Goal: Task Accomplishment & Management: Use online tool/utility

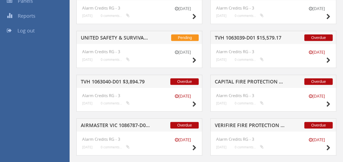
scroll to position [153, 0]
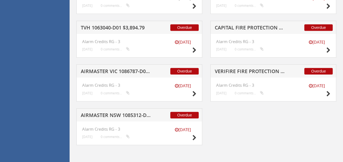
click at [123, 115] on h5 "AIRMASTER NSW 1085312-D01 $319.01" at bounding box center [116, 116] width 70 height 7
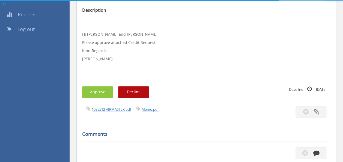
scroll to position [153, 0]
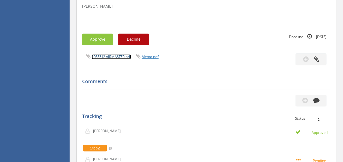
click at [108, 56] on link "1085312 AIRMASTER.pdf" at bounding box center [111, 56] width 39 height 5
click at [98, 43] on button "Approve" at bounding box center [97, 40] width 31 height 12
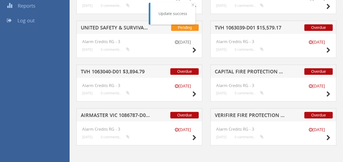
click at [135, 70] on h5 "TVH 1063040-D01 $3,894.79" at bounding box center [116, 72] width 70 height 7
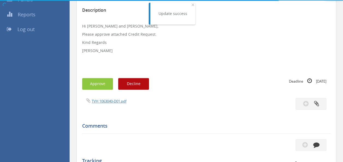
scroll to position [153, 0]
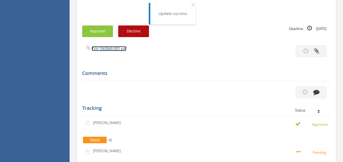
click at [104, 47] on link "TVH 1063040-D01.pdf" at bounding box center [109, 48] width 35 height 5
click at [97, 32] on button "Approve" at bounding box center [97, 31] width 31 height 12
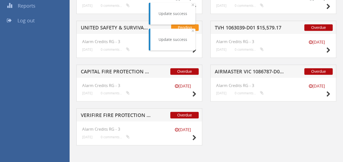
click at [137, 71] on h5 "CAPITAL FIRE PROTECTION 1086775-D01 $994.40" at bounding box center [116, 72] width 70 height 7
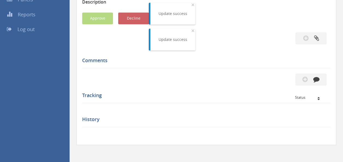
scroll to position [153, 0]
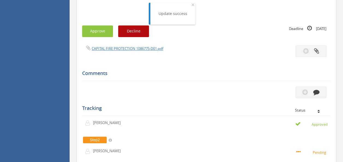
click at [123, 44] on div "Subject CAPITAL FIRE PROTECTION 1086775-D01 $994.40 Description Hi [PERSON_NAME…" at bounding box center [206, 92] width 248 height 330
click at [123, 49] on link "CAPITAL FIRE PROTECTION 1086775-D01.pdf" at bounding box center [127, 48] width 71 height 5
click at [102, 32] on button "Approve" at bounding box center [97, 31] width 31 height 12
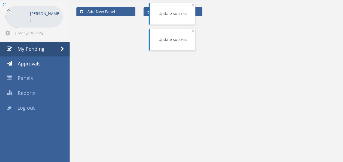
scroll to position [65, 0]
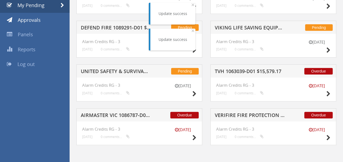
click at [116, 117] on h5 "AIRMASTER VIC 1086787-D01 $52.80" at bounding box center [116, 116] width 70 height 7
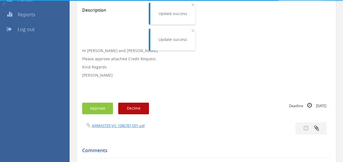
scroll to position [153, 0]
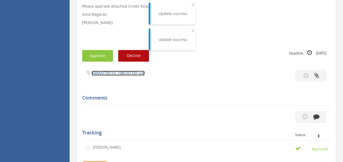
click at [111, 73] on link "AIRMASTER VIC 1086787-D01.pdf" at bounding box center [118, 73] width 53 height 5
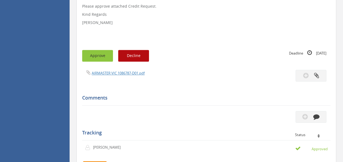
click at [100, 56] on button "Approve" at bounding box center [97, 56] width 31 height 12
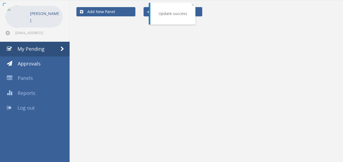
scroll to position [65, 0]
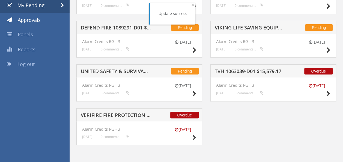
click at [245, 74] on h5 "TVH 1063039-D01 $15,579.17" at bounding box center [250, 72] width 70 height 7
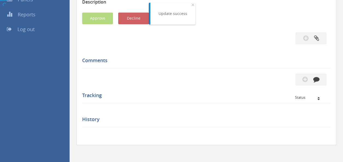
scroll to position [153, 0]
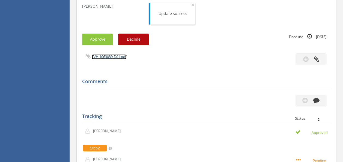
click at [105, 55] on link "TVH 1063039-D01.pdf" at bounding box center [109, 56] width 35 height 5
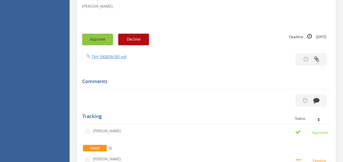
click at [99, 42] on button "Approve" at bounding box center [97, 40] width 31 height 12
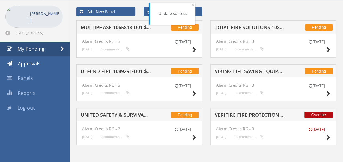
click at [260, 116] on h5 "VERIFIRE FIRE PROTECTION 1084542-D01 $11.26" at bounding box center [250, 115] width 70 height 7
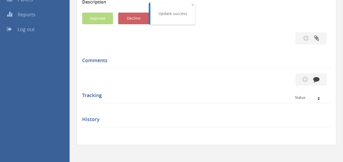
scroll to position [153, 0]
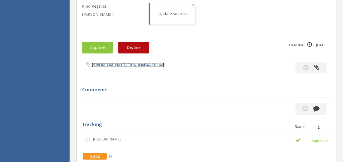
click at [116, 67] on link "VERIFIRE FIRE PROTECTION 1084542-D01.pdf" at bounding box center [128, 64] width 73 height 5
click at [104, 44] on button "Approve" at bounding box center [97, 48] width 31 height 12
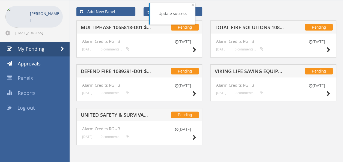
click at [121, 115] on h5 "UNITED SAFETY & SURVIVABILITY 1077297-D01 $2,303.59" at bounding box center [116, 115] width 70 height 7
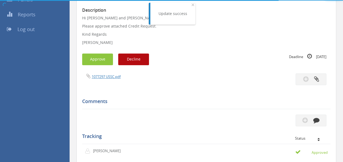
scroll to position [153, 0]
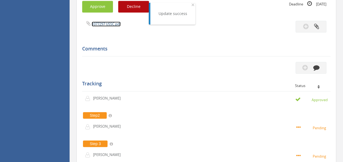
click at [104, 23] on link "1077297 USSC.pdf" at bounding box center [106, 24] width 29 height 5
click at [103, 4] on button "Approve" at bounding box center [97, 7] width 31 height 12
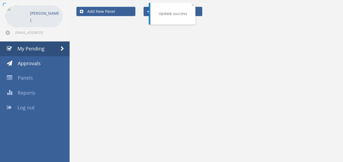
scroll to position [22, 0]
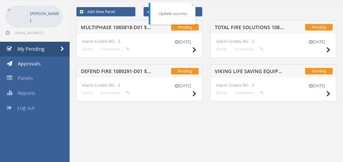
click at [120, 28] on h5 "MULTIPHASE 1065818-D01 $353.72" at bounding box center [116, 28] width 70 height 7
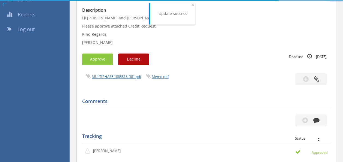
scroll to position [153, 0]
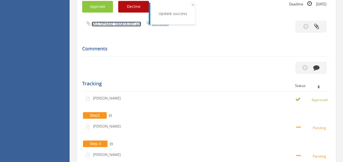
click at [114, 24] on link "MULTIPHASE 1065818-D01.pdf" at bounding box center [116, 24] width 49 height 5
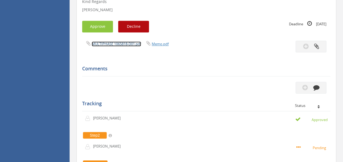
scroll to position [126, 0]
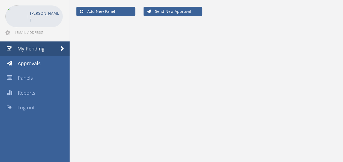
scroll to position [22, 0]
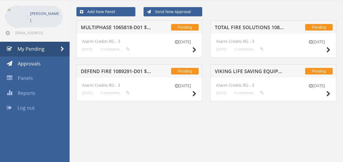
click at [124, 70] on h5 "DEFEND FIRE 1089291-D01 $492.52" at bounding box center [116, 72] width 70 height 7
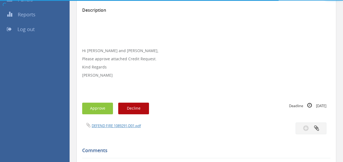
scroll to position [126, 0]
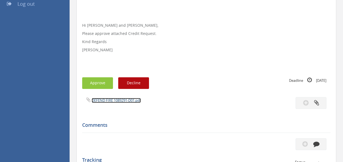
click at [114, 98] on link "DEFEND FIRE 1089291-D01.pdf" at bounding box center [116, 100] width 49 height 5
click at [94, 79] on button "Approve" at bounding box center [97, 83] width 31 height 12
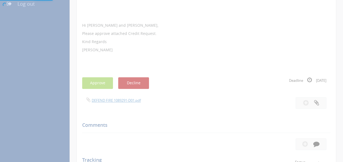
scroll to position [22, 0]
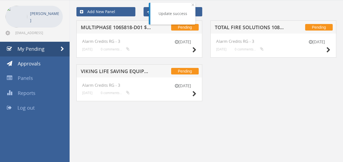
click at [116, 71] on h5 "VIKING LIFE SAVING EQUIPMENT 1081740-D01 $9.79" at bounding box center [116, 72] width 70 height 7
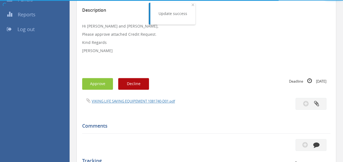
scroll to position [126, 0]
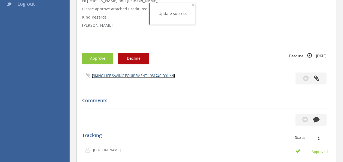
click at [126, 75] on link "VIKING LIFE SAVING EQUIPEMENT 1081740-D01.pdf" at bounding box center [133, 75] width 83 height 5
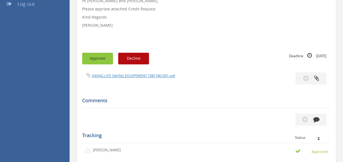
click at [86, 56] on button "Approve" at bounding box center [97, 59] width 31 height 12
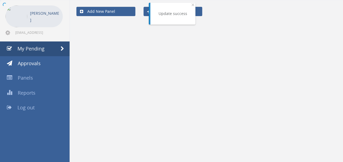
scroll to position [22, 0]
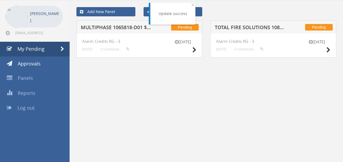
click at [242, 26] on h5 "TOTAL FIRE SOLUTIONS 1088717-D01 $122.72" at bounding box center [250, 28] width 70 height 7
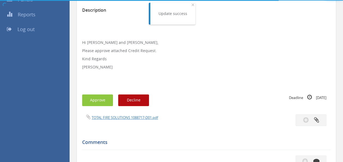
scroll to position [126, 0]
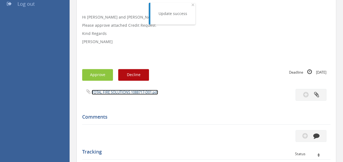
click at [113, 91] on link "TOTAL FIRE SOLUTIONS 1088717-D01.pdf" at bounding box center [125, 92] width 66 height 5
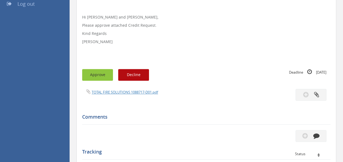
click at [98, 73] on button "Approve" at bounding box center [97, 75] width 31 height 12
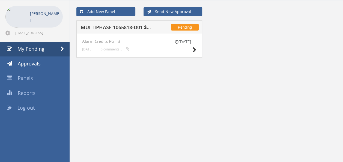
click at [120, 28] on h5 "MULTIPHASE 1065818-D01 $353.72" at bounding box center [116, 28] width 70 height 7
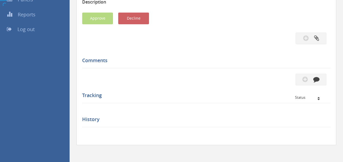
scroll to position [126, 0]
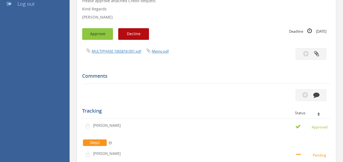
click at [97, 34] on button "Approve" at bounding box center [97, 34] width 31 height 12
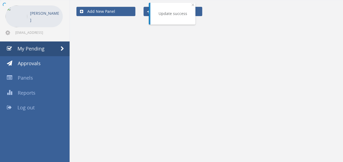
scroll to position [22, 0]
